Goal: Transaction & Acquisition: Purchase product/service

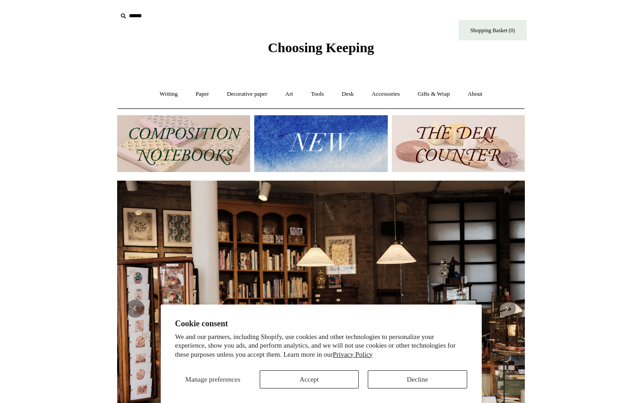
click at [317, 381] on button "Accept" at bounding box center [309, 380] width 99 height 18
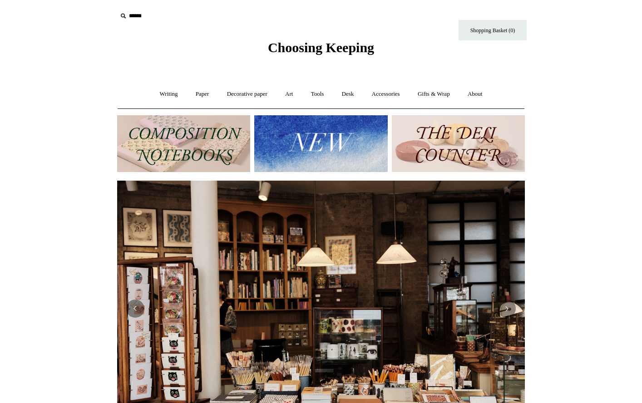
click at [314, 133] on img at bounding box center [320, 143] width 133 height 57
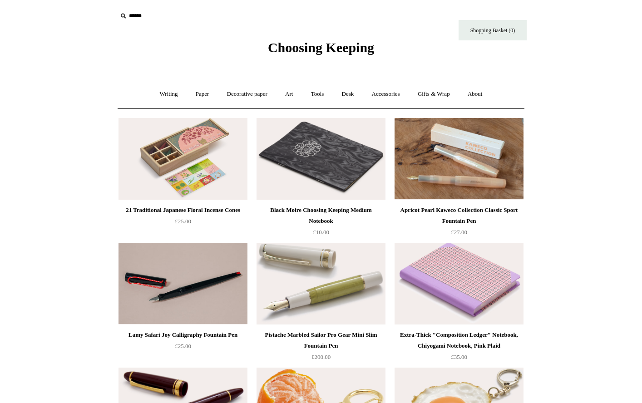
click at [195, 161] on img at bounding box center [183, 159] width 129 height 82
click at [324, 92] on link "Tools +" at bounding box center [318, 94] width 30 height 24
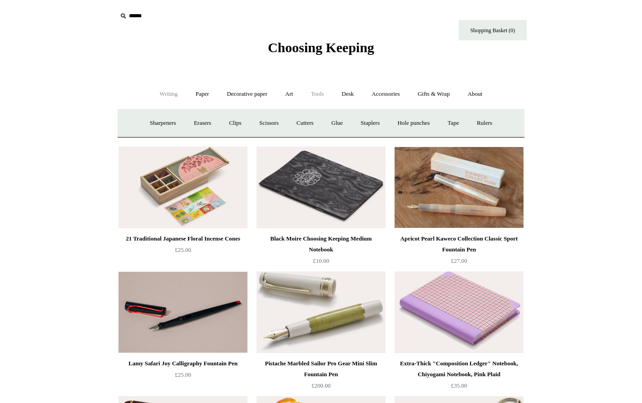
click at [158, 94] on link "Writing +" at bounding box center [169, 94] width 35 height 24
click at [162, 97] on link "Writing -" at bounding box center [169, 94] width 35 height 24
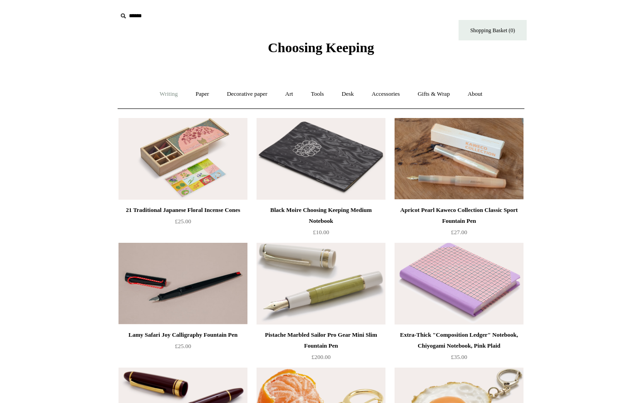
click at [162, 97] on link "Writing +" at bounding box center [169, 94] width 35 height 24
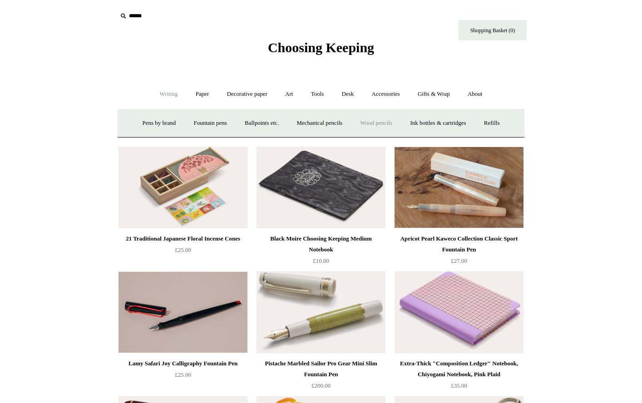
click at [376, 121] on link "Wood pencils +" at bounding box center [376, 123] width 49 height 24
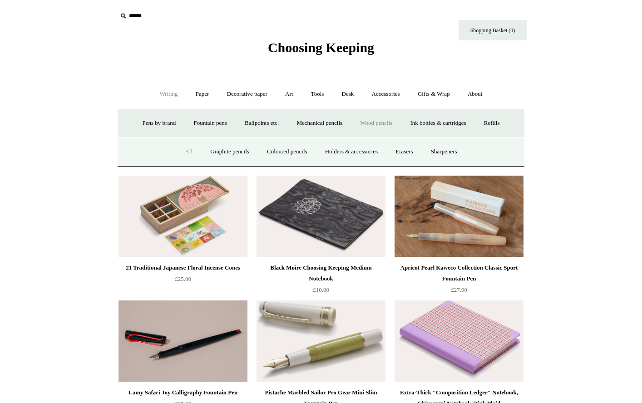
click at [178, 149] on link "All" at bounding box center [189, 152] width 24 height 24
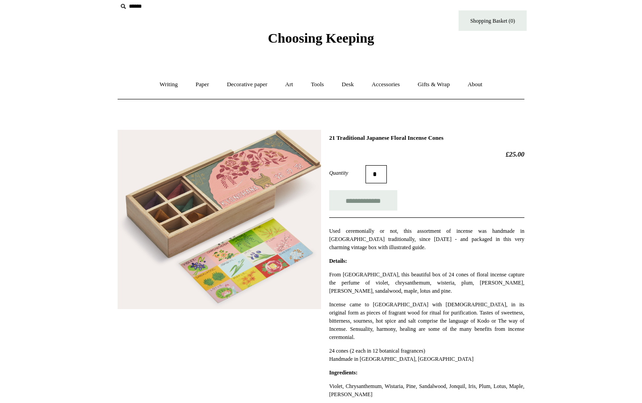
scroll to position [35, 0]
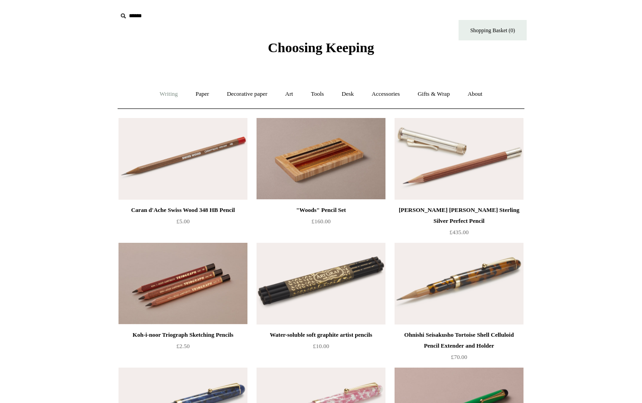
click at [160, 93] on link "Writing +" at bounding box center [169, 94] width 35 height 24
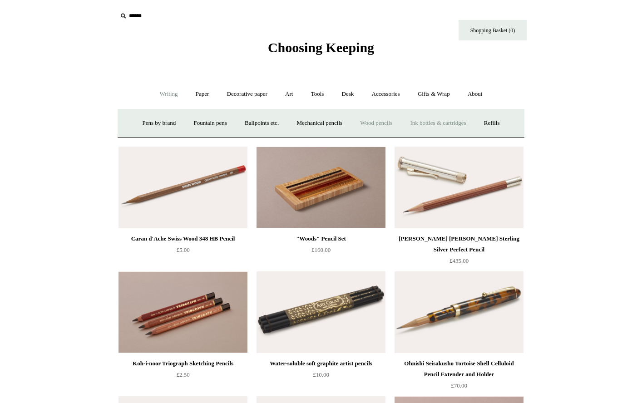
click at [449, 119] on link "Ink bottles & cartridges +" at bounding box center [438, 123] width 72 height 24
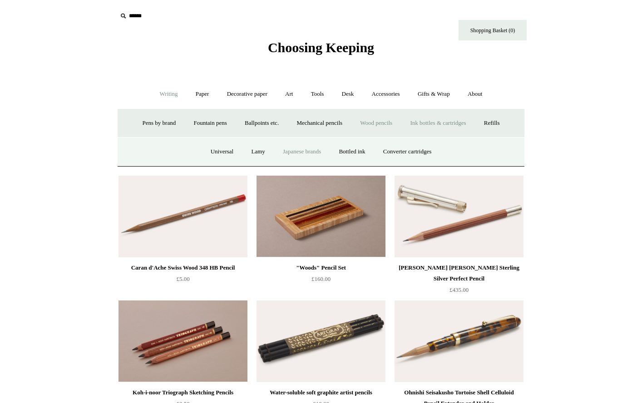
click at [310, 153] on link "Japanese brands" at bounding box center [302, 152] width 54 height 24
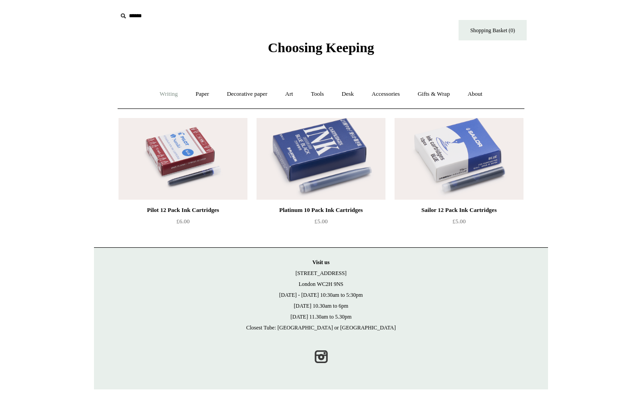
click at [166, 92] on link "Writing +" at bounding box center [169, 94] width 35 height 24
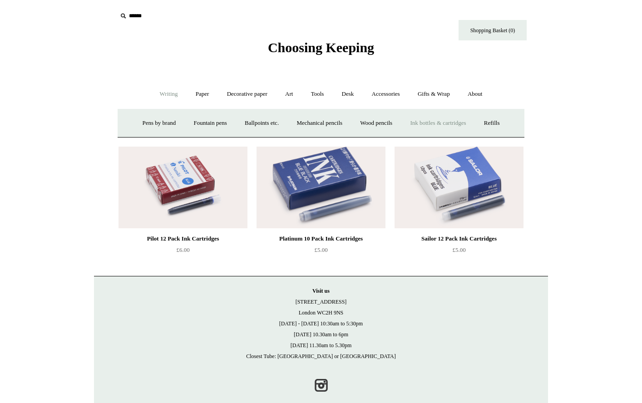
click at [462, 124] on link "Ink bottles & cartridges +" at bounding box center [438, 123] width 72 height 24
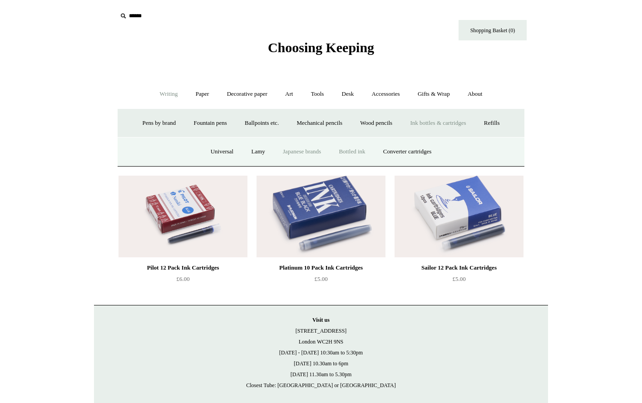
click at [347, 148] on link "Bottled ink" at bounding box center [352, 152] width 43 height 24
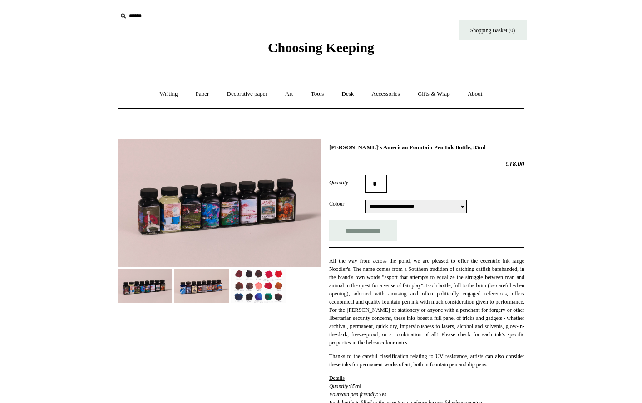
click at [153, 213] on img at bounding box center [219, 203] width 203 height 128
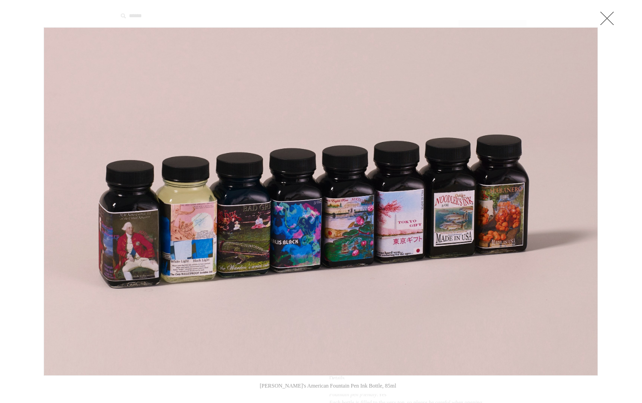
click at [133, 219] on link at bounding box center [141, 201] width 194 height 349
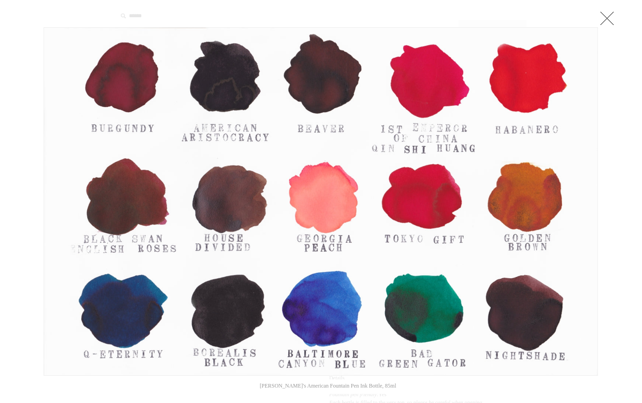
click at [599, 17] on link at bounding box center [607, 18] width 18 height 18
